Goal: Find specific page/section: Find specific page/section

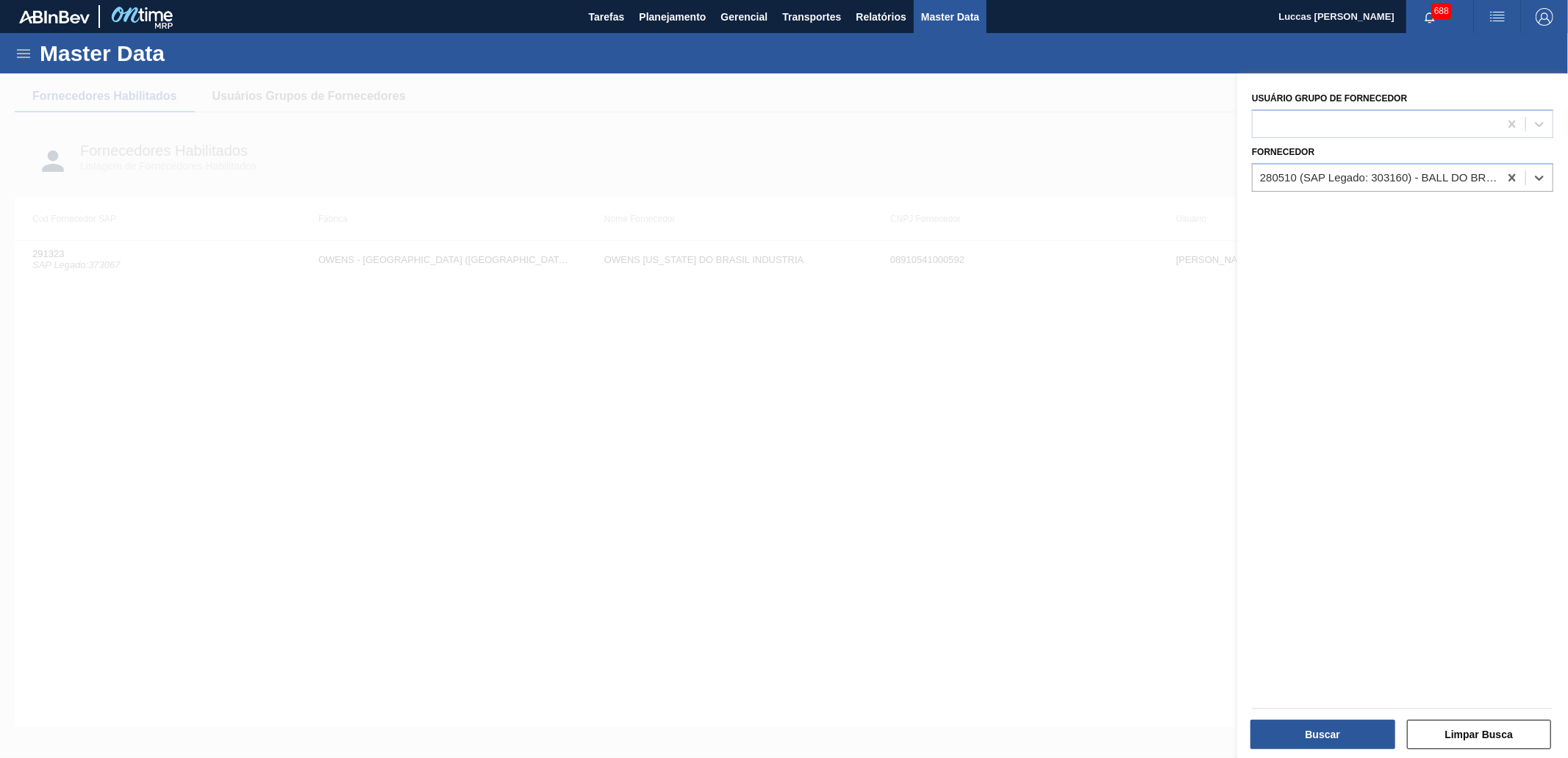
click at [1333, 706] on div at bounding box center [1403, 708] width 313 height 12
click at [1333, 725] on button "Buscar" at bounding box center [1322, 735] width 145 height 29
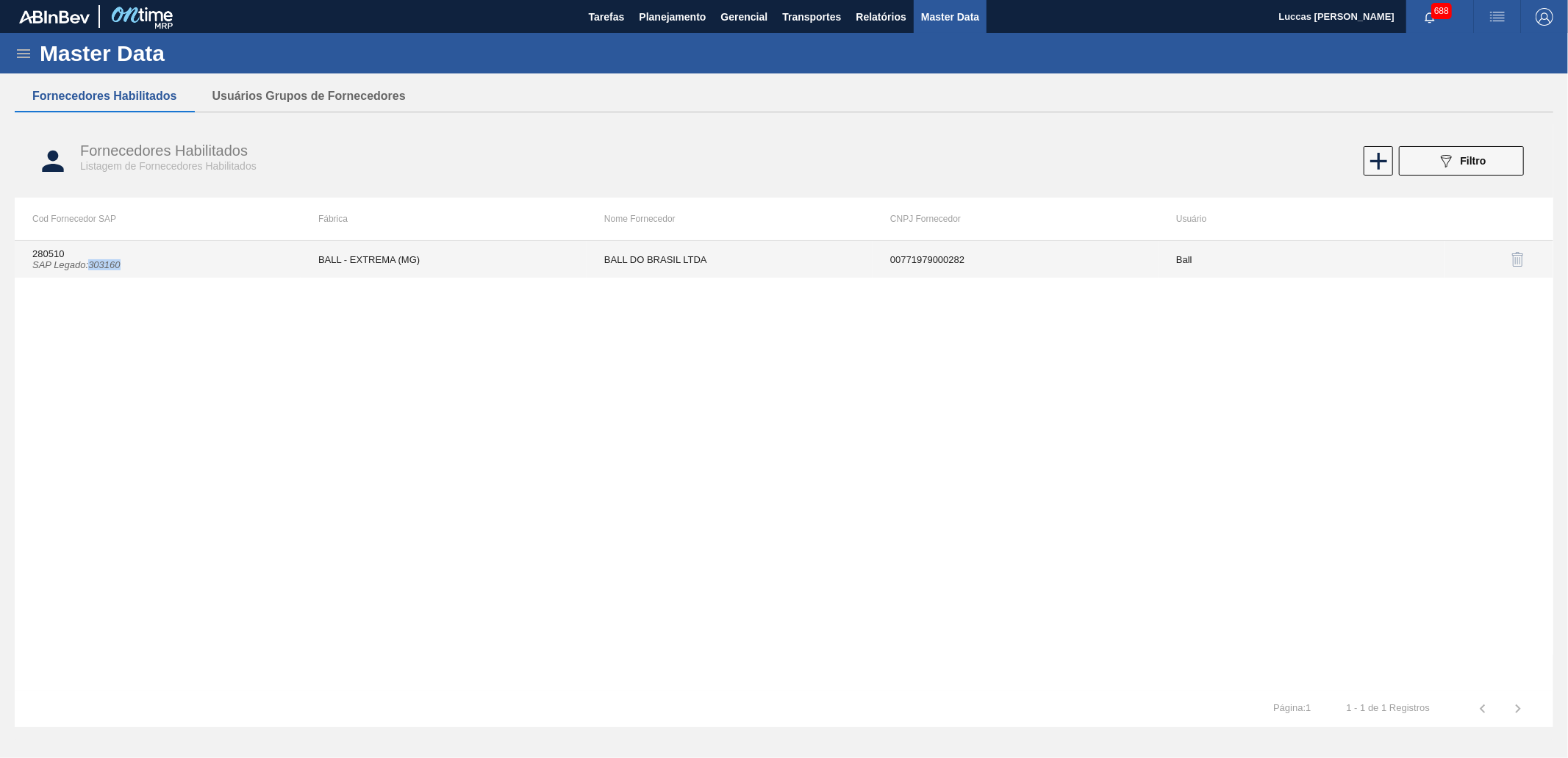
drag, startPoint x: 130, startPoint y: 273, endPoint x: 92, endPoint y: 270, distance: 38.1
click at [92, 270] on td "280510 SAP Legado : 303160" at bounding box center [157, 259] width 286 height 36
copy icon "303160"
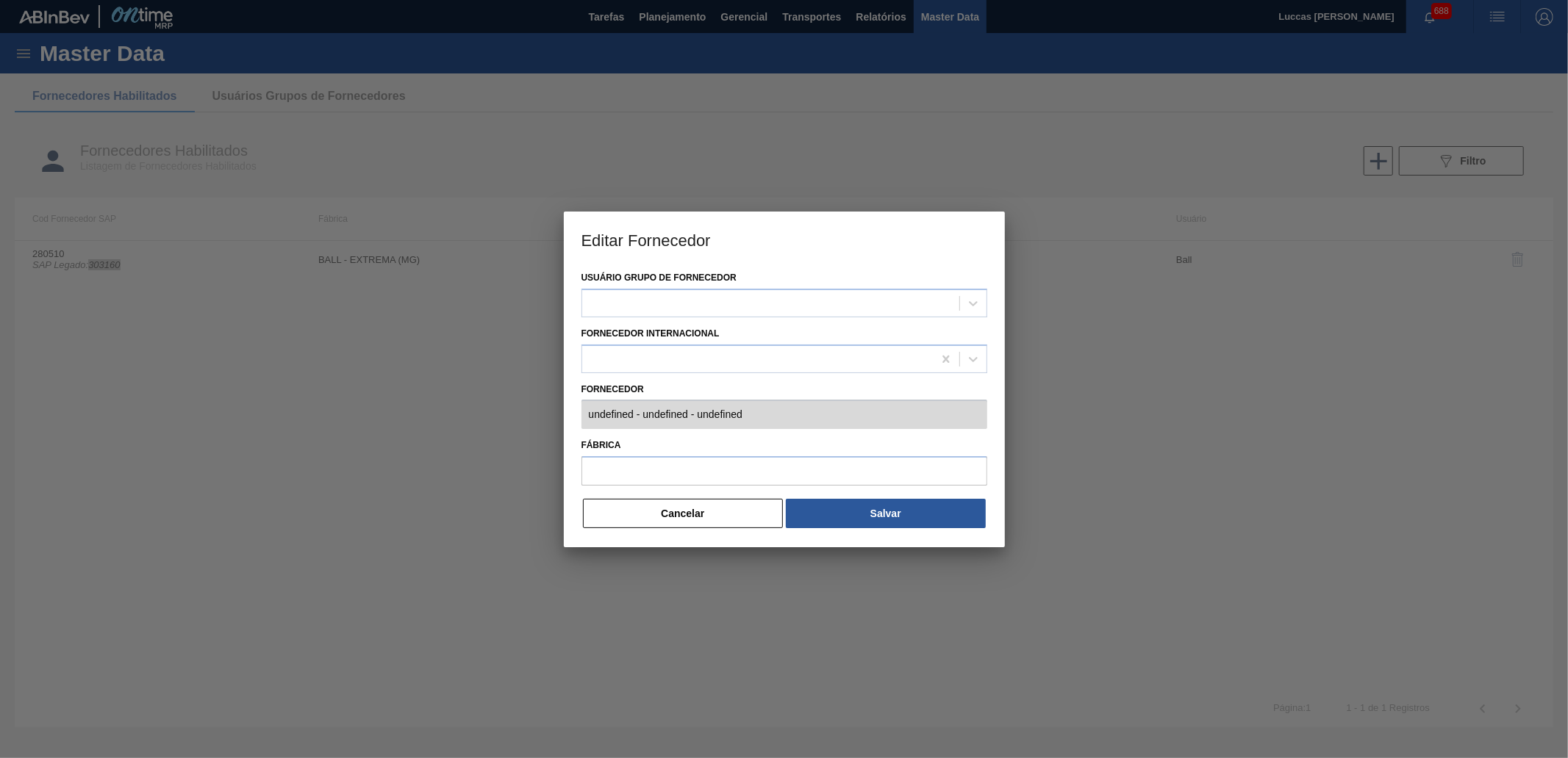
type input "280510 (SAP Legado: 303160) - BALL DO BRASIL LTDA - 00771979000282"
type input "BALL - EXTREMA (MG)"
click at [713, 504] on button "Cancelar" at bounding box center [683, 513] width 201 height 29
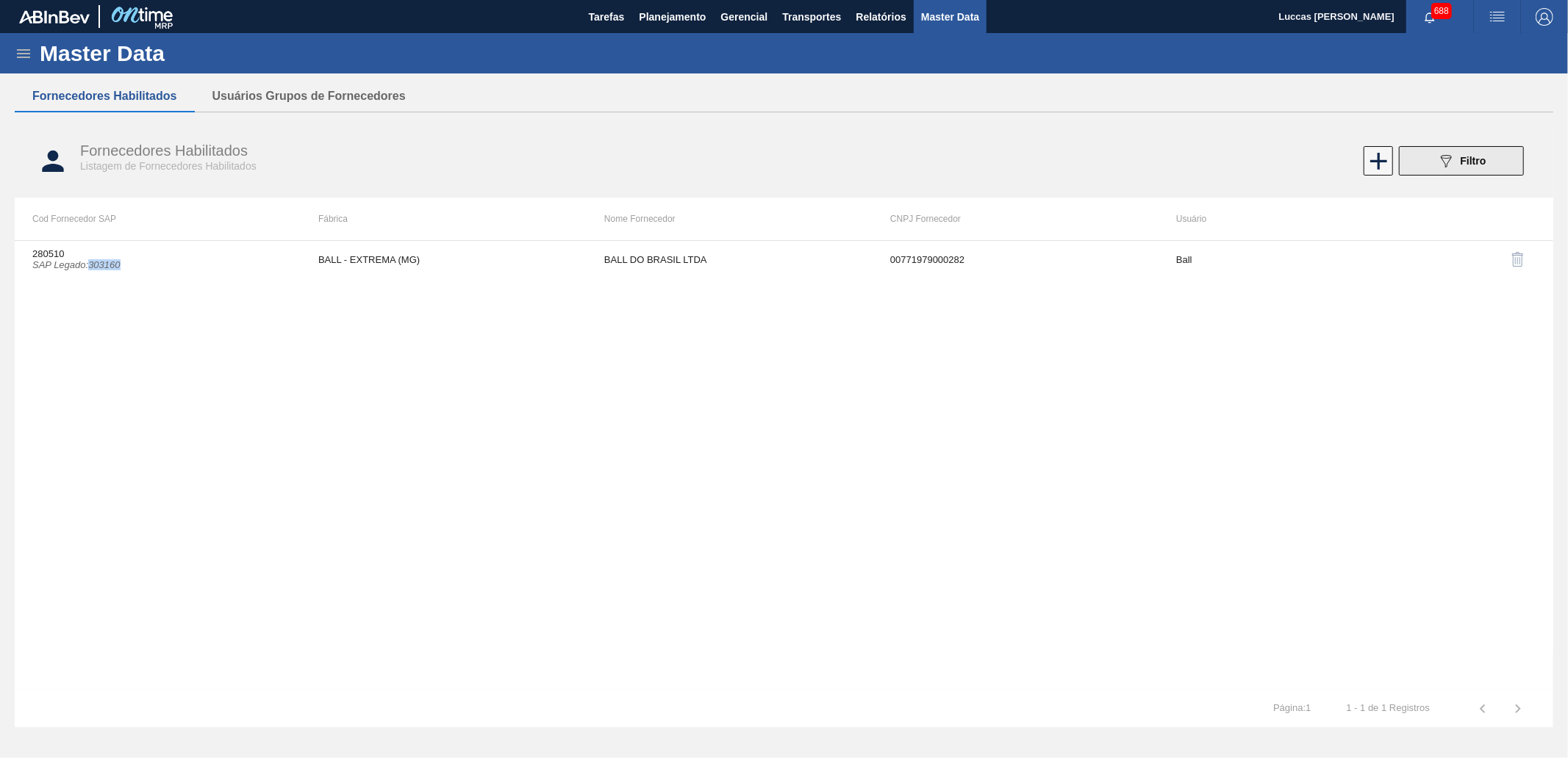
click at [1432, 147] on button "089F7B8B-B2A5-4AFE-B5C0-19BA573D28AC Filtro" at bounding box center [1461, 161] width 125 height 29
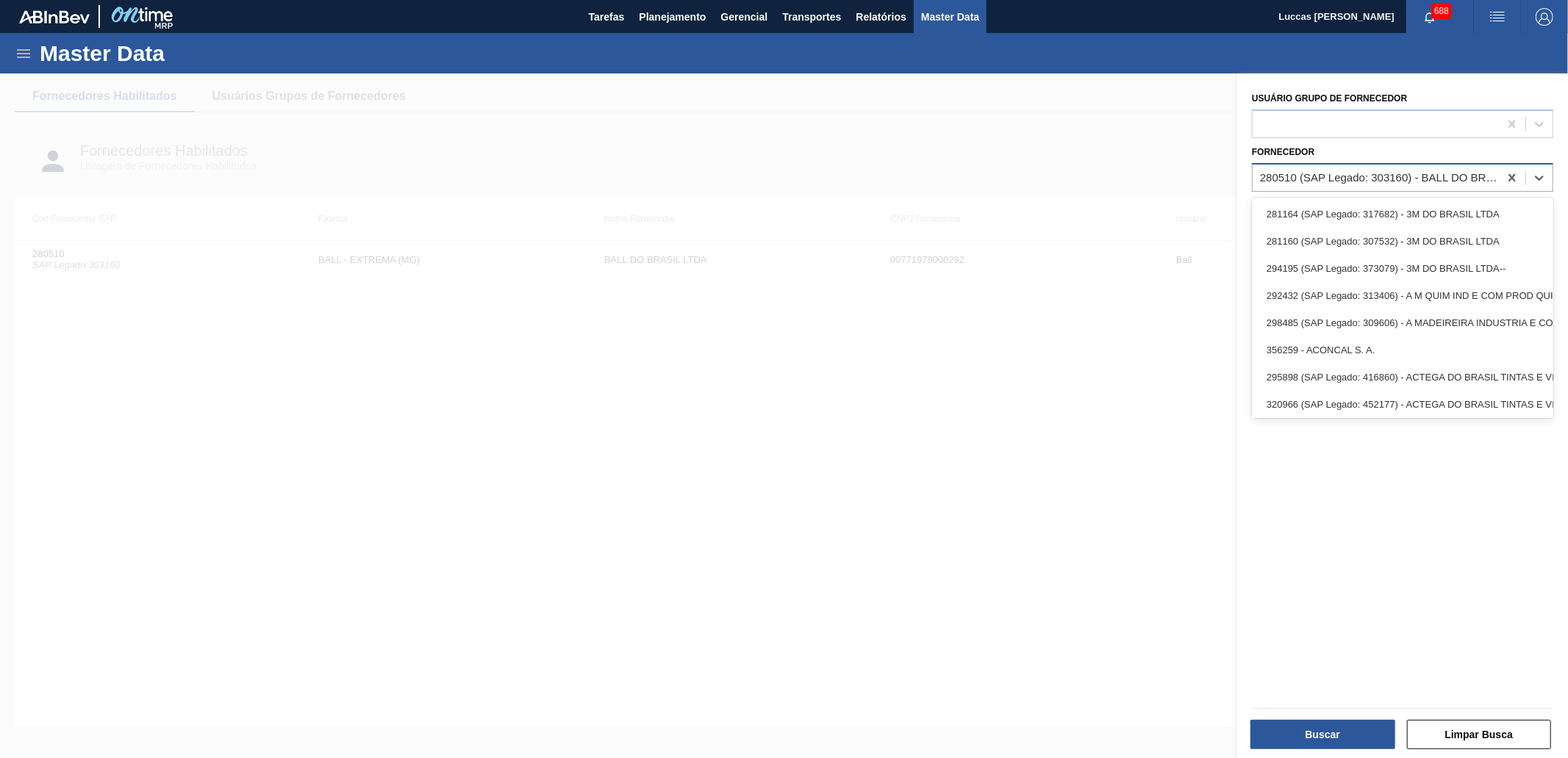
click at [1410, 172] on div "280510 (SAP Legado: 303160) - BALL DO BRASIL LTDA" at bounding box center [1380, 177] width 241 height 12
paste input "459047"
type input "459047"
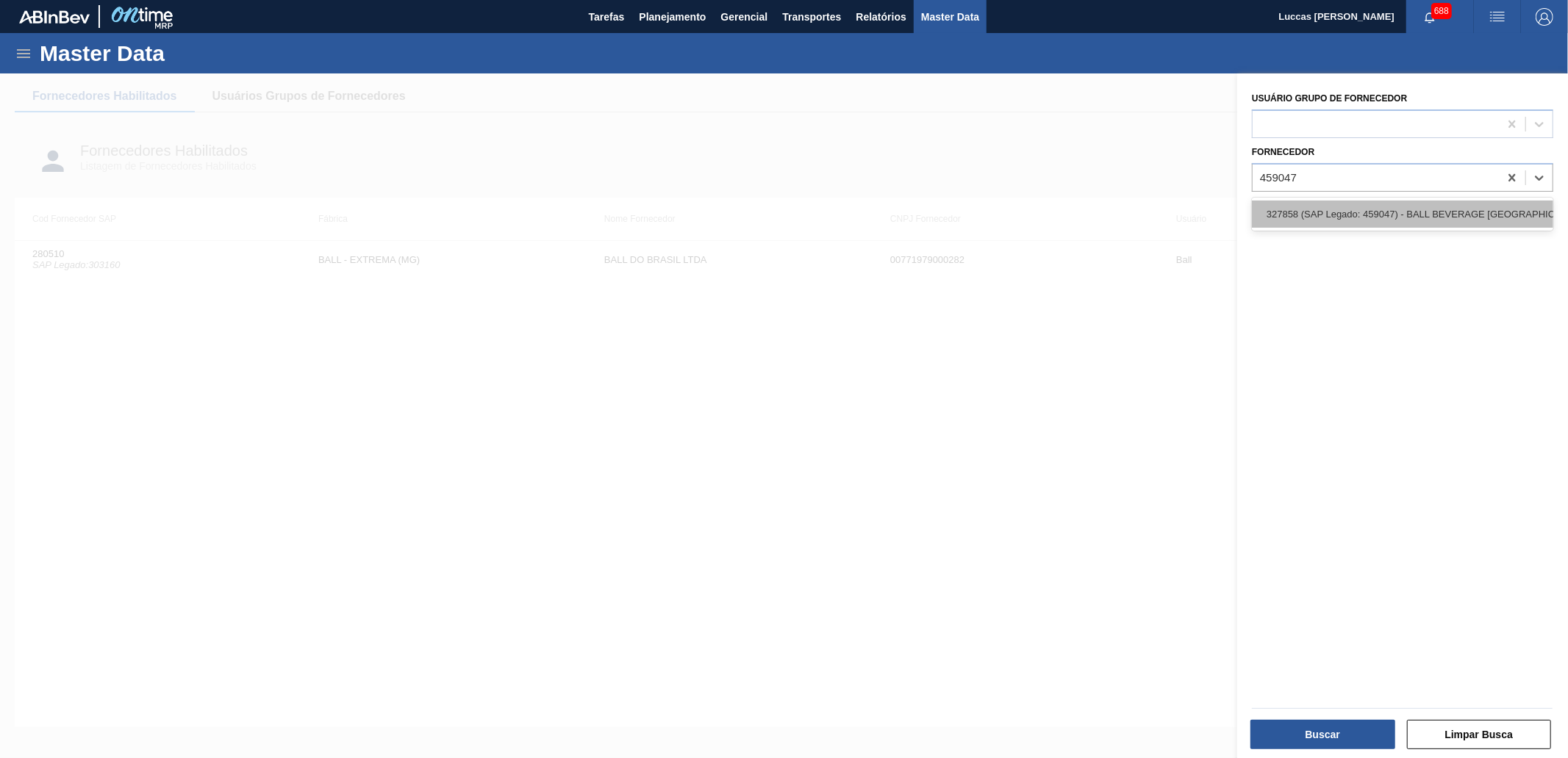
click at [1376, 215] on div "327858 (SAP Legado: 459047) - BALL BEVERAGE [GEOGRAPHIC_DATA]" at bounding box center [1403, 215] width 301 height 28
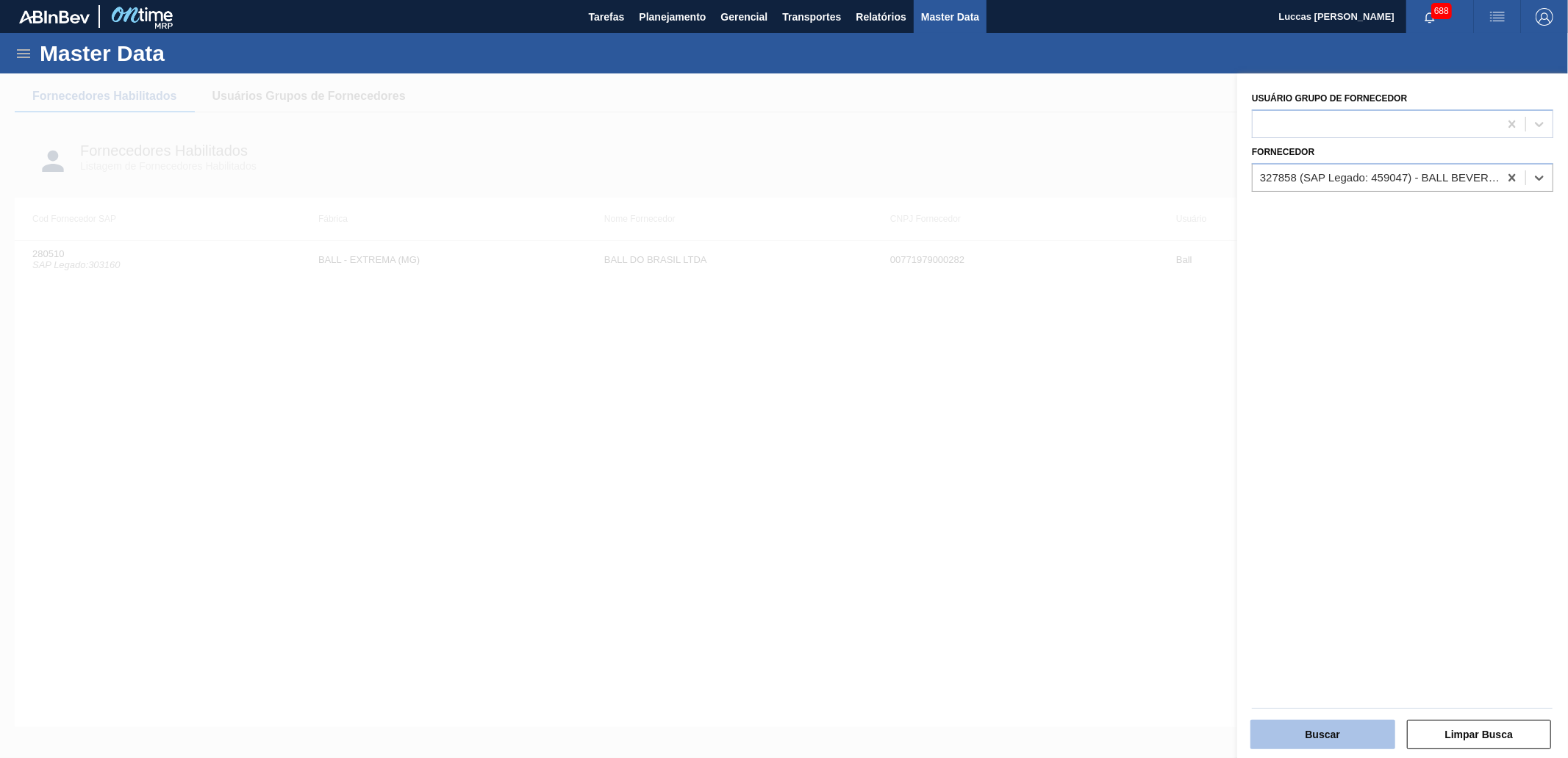
click at [1332, 735] on button "Buscar" at bounding box center [1322, 735] width 145 height 29
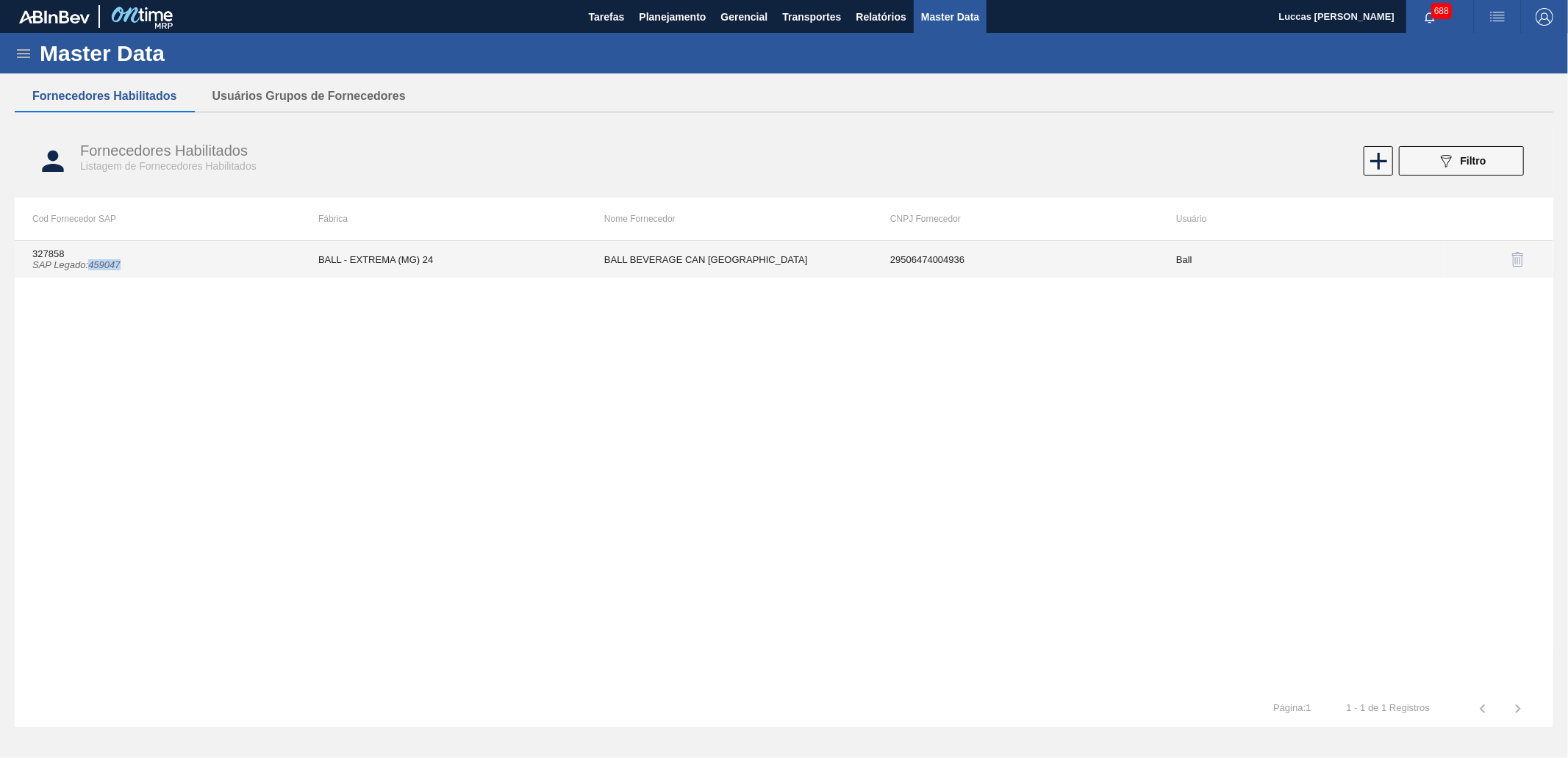
drag, startPoint x: 106, startPoint y: 265, endPoint x: 92, endPoint y: 266, distance: 14.0
click at [92, 266] on td "327858 SAP Legado : 459047" at bounding box center [157, 259] width 286 height 36
copy icon "459047"
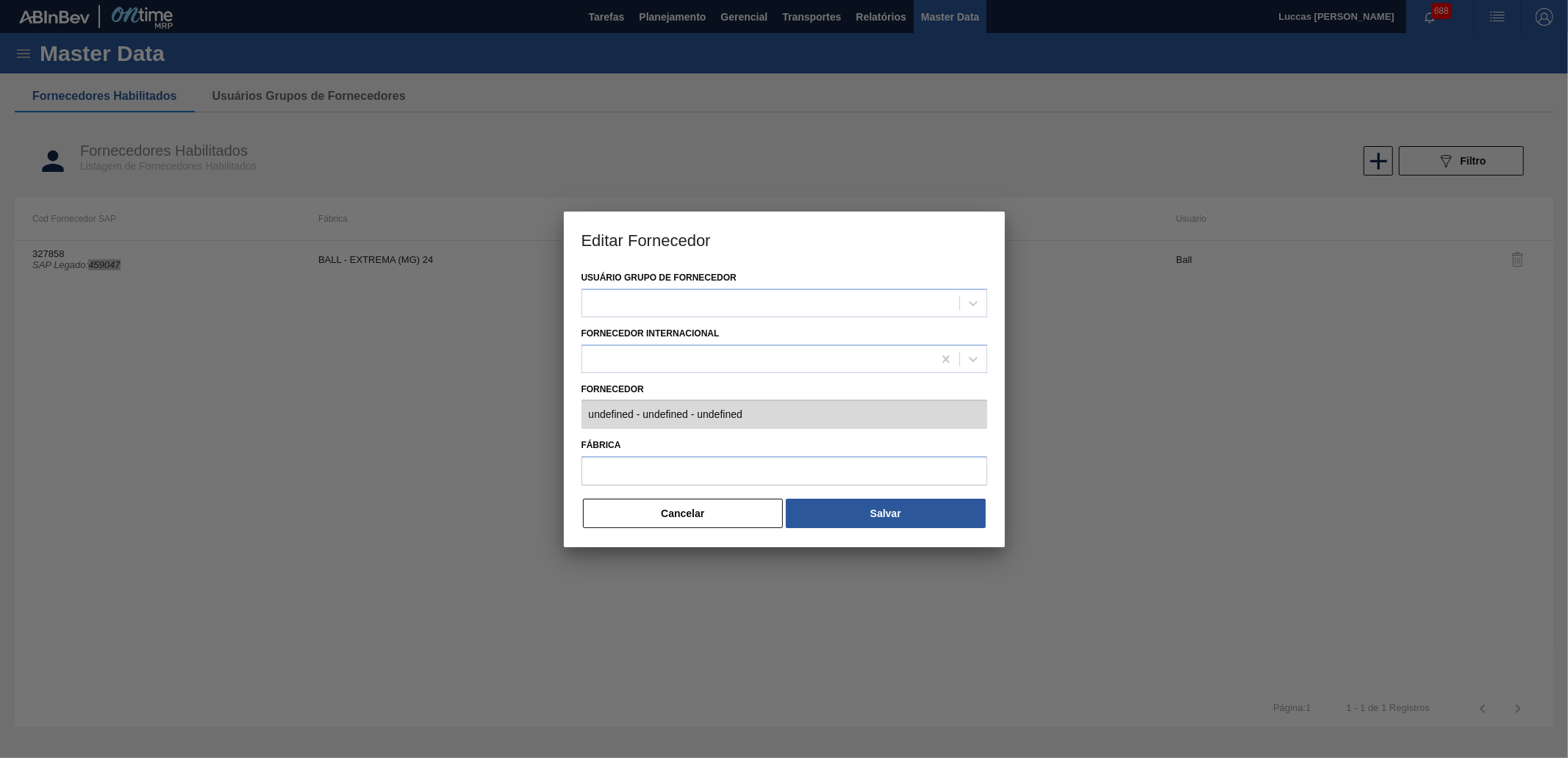
type input "327858 (SAP Legado: 459047) - BALL BEVERAGE [GEOGRAPHIC_DATA] - 29506474004936"
type input "BALL - EXTREMA (MG) 24"
